Goal: Find specific page/section

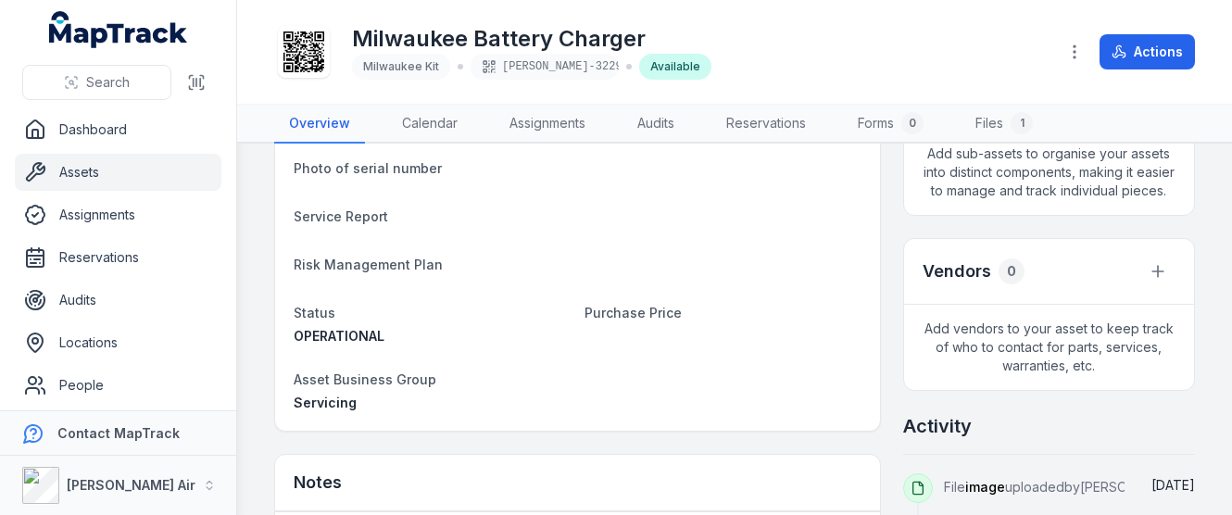
scroll to position [463, 0]
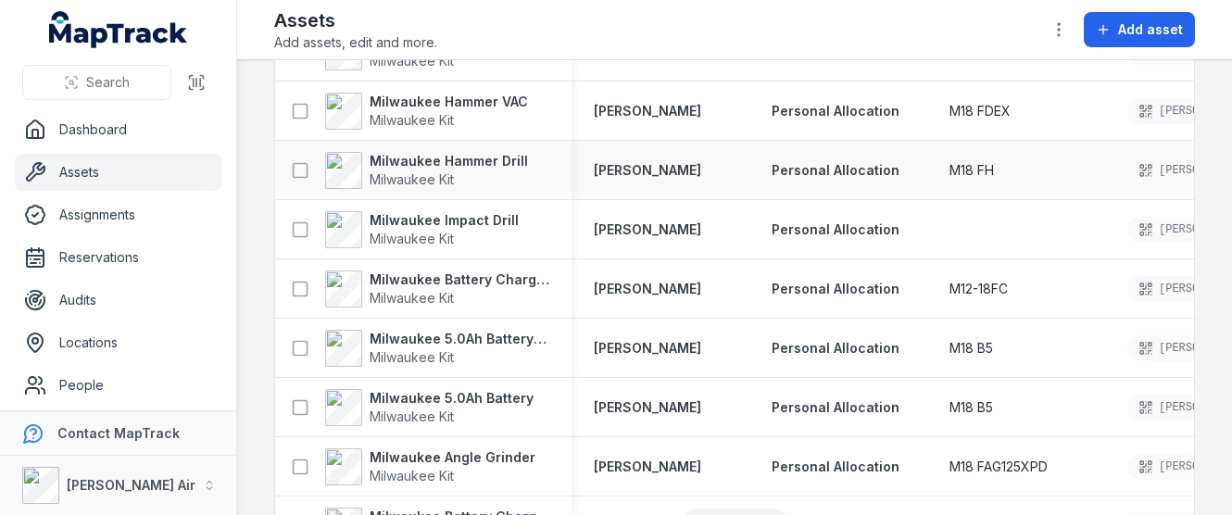
scroll to position [2662, 0]
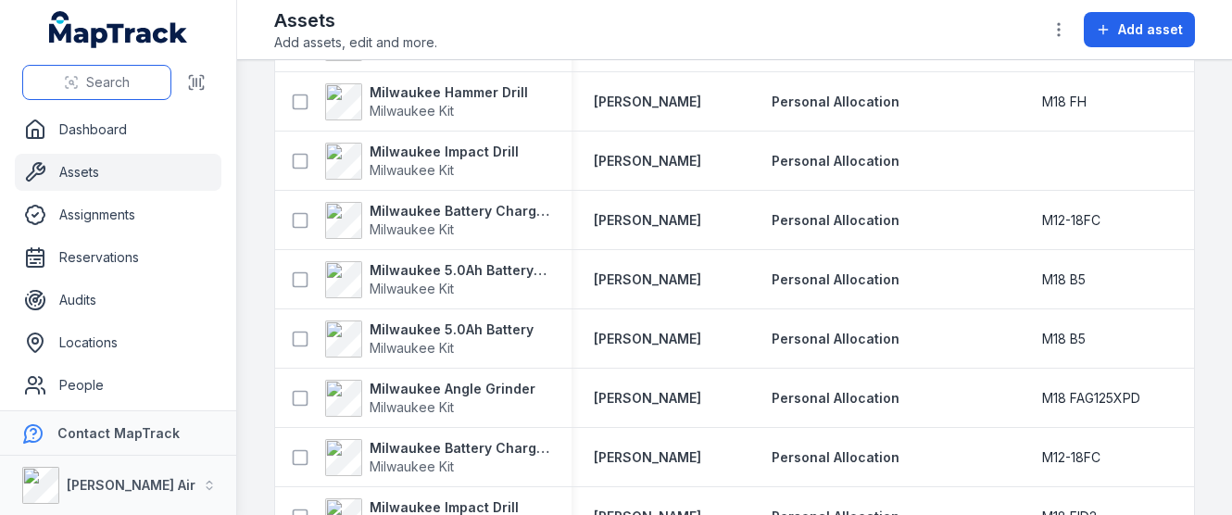
click at [79, 78] on icon at bounding box center [71, 82] width 15 height 15
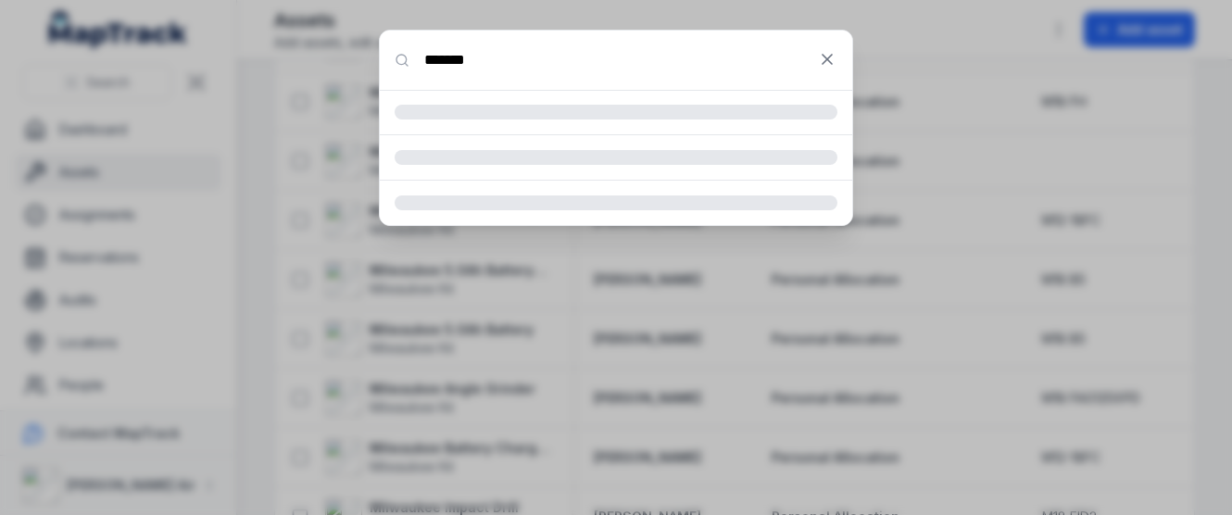
type input "*******"
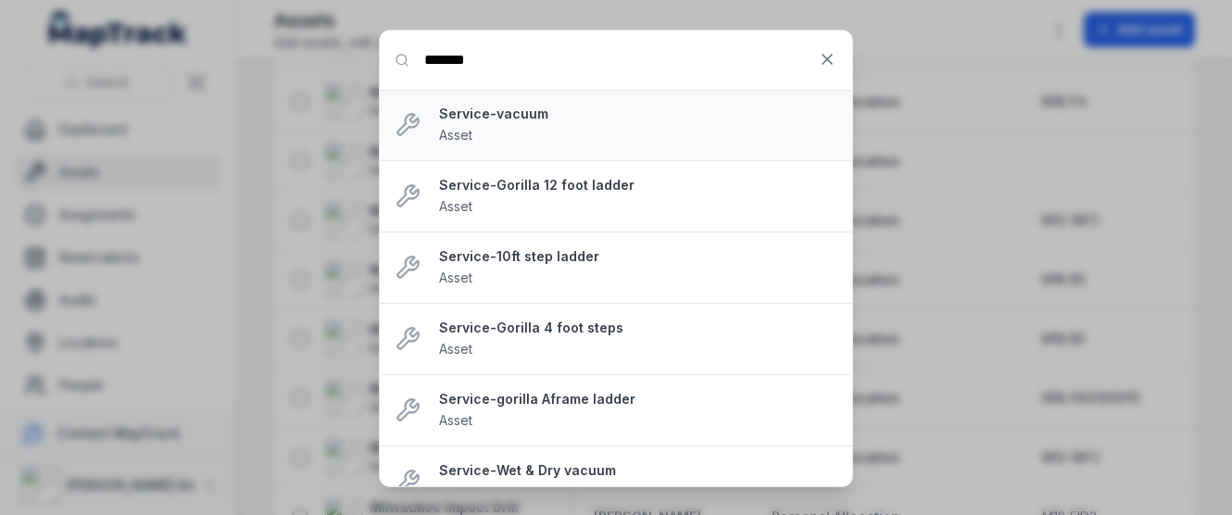
click at [521, 110] on strong "Service-vacuum" at bounding box center [638, 114] width 398 height 19
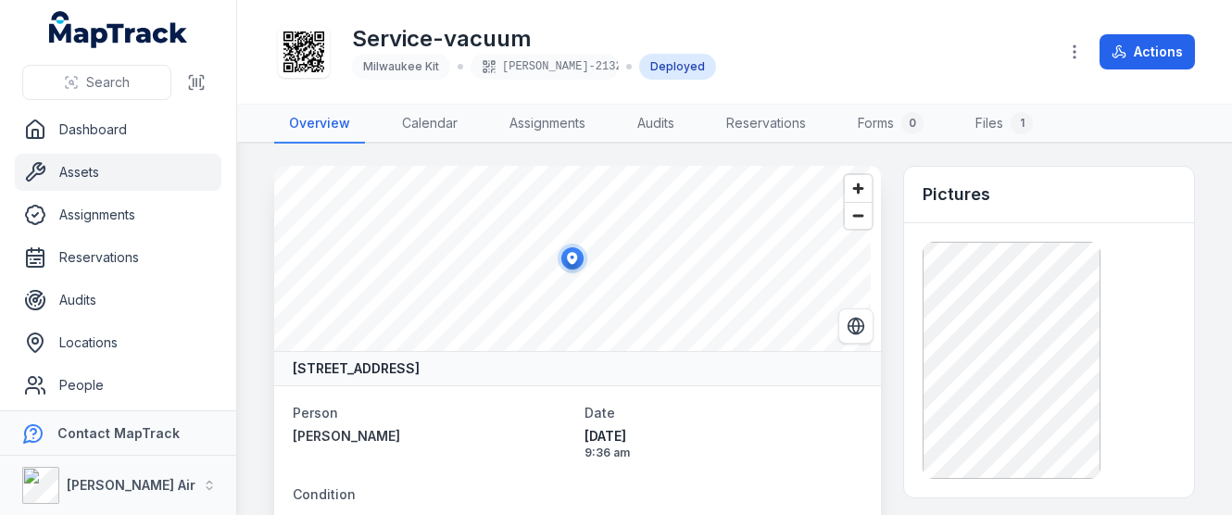
click at [173, 167] on link "Assets" at bounding box center [118, 172] width 207 height 37
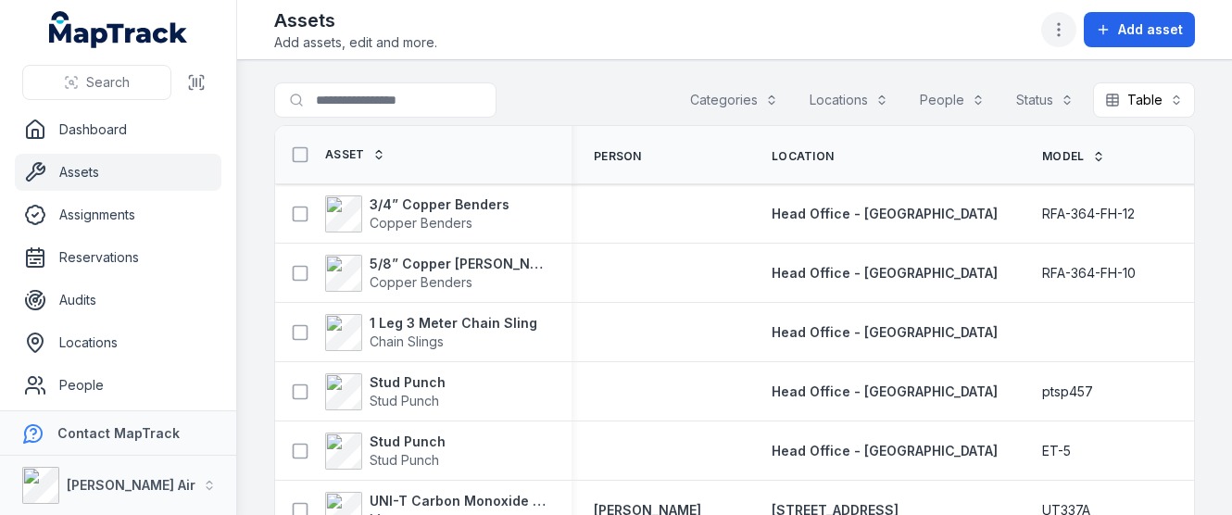
click at [1059, 21] on icon "button" at bounding box center [1059, 29] width 19 height 19
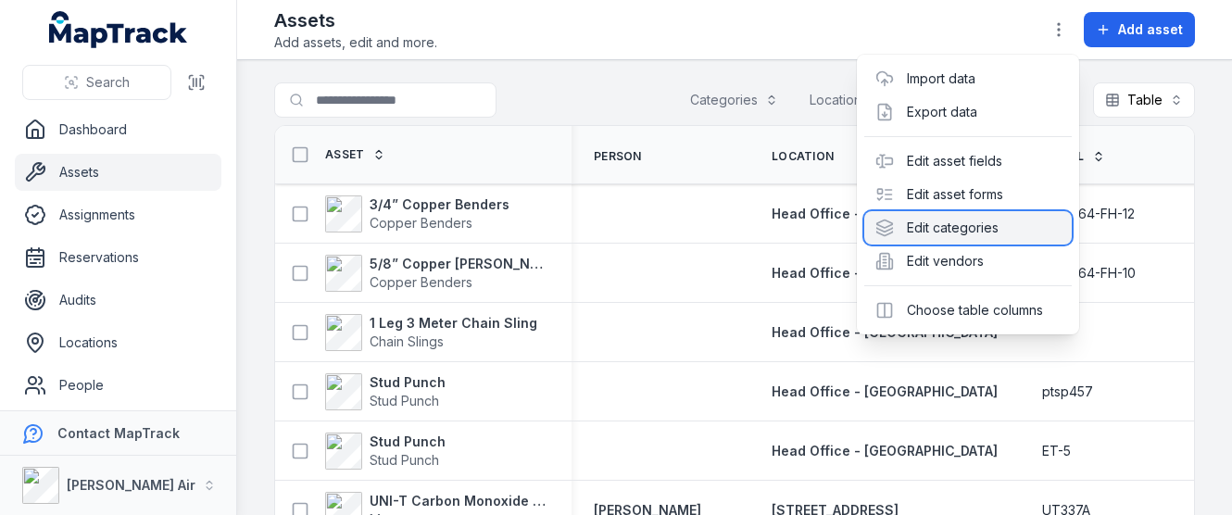
click at [961, 220] on div "Edit categories" at bounding box center [968, 227] width 208 height 33
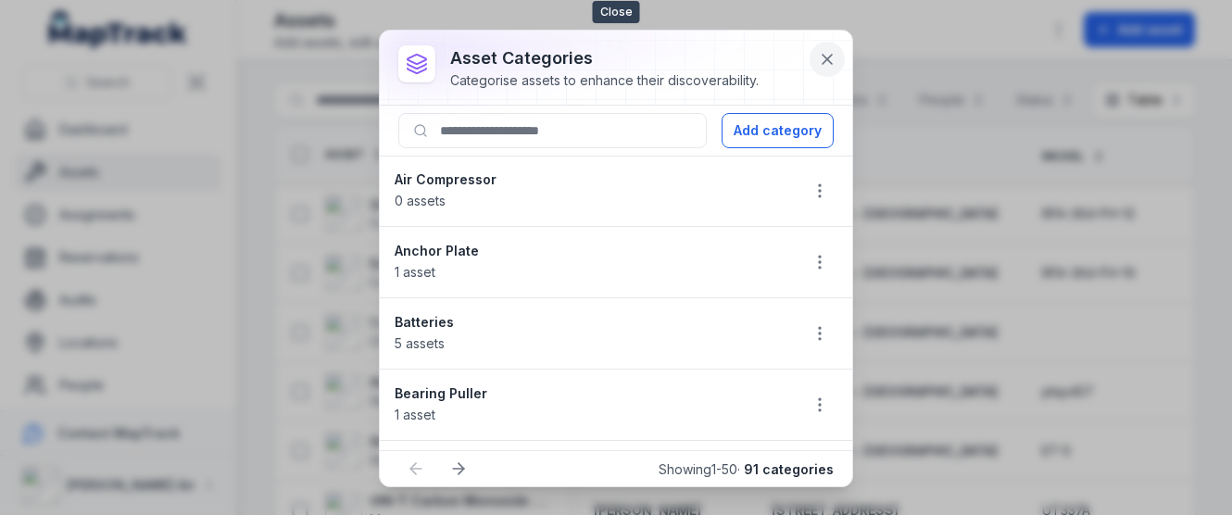
click at [828, 67] on icon at bounding box center [827, 59] width 19 height 19
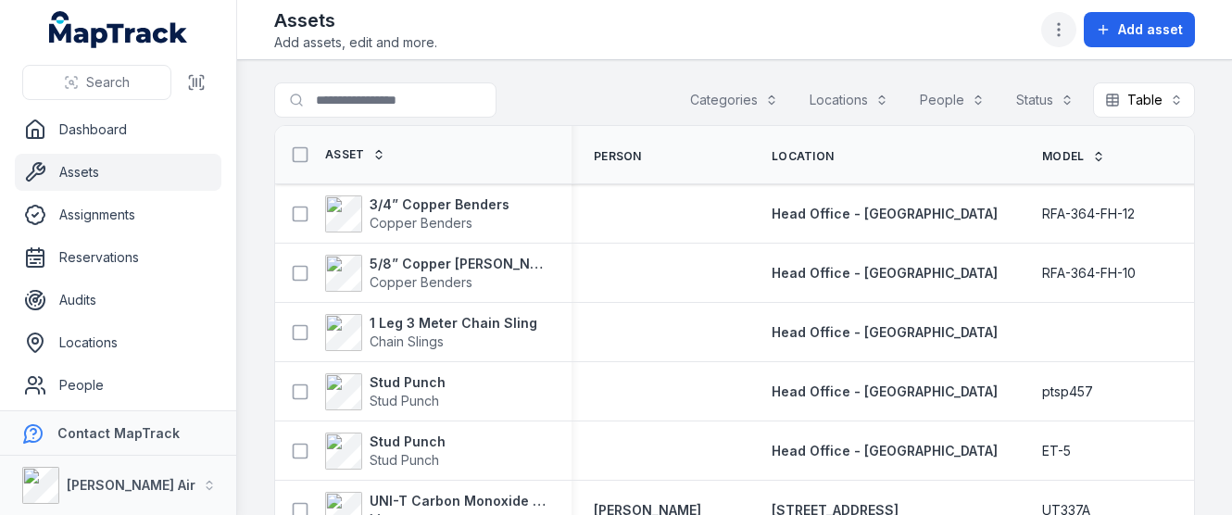
click at [1069, 14] on button "button" at bounding box center [1058, 29] width 35 height 35
